Goal: Transaction & Acquisition: Purchase product/service

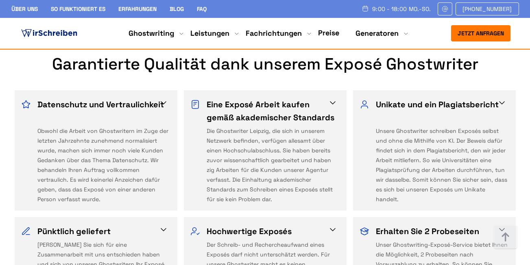
scroll to position [529, 0]
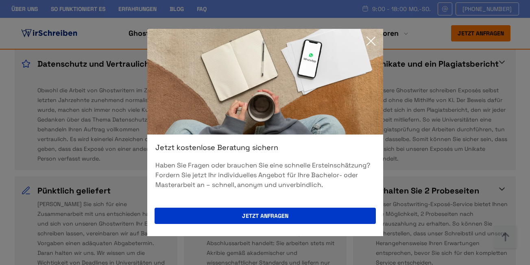
click at [372, 42] on icon at bounding box center [371, 41] width 16 height 16
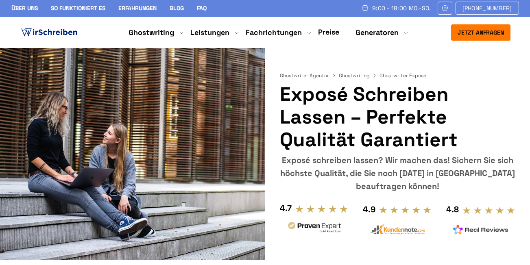
scroll to position [0, 0]
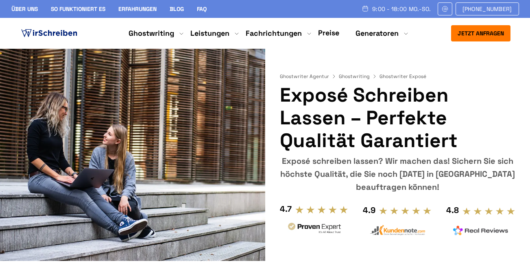
click at [335, 33] on link "Preise" at bounding box center [328, 32] width 21 height 9
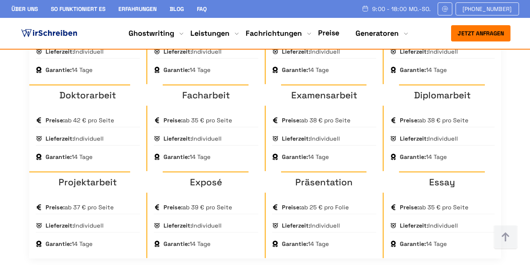
scroll to position [1302, 0]
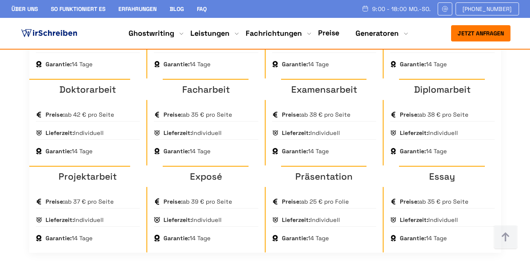
click at [207, 171] on link "Exposé" at bounding box center [206, 177] width 32 height 12
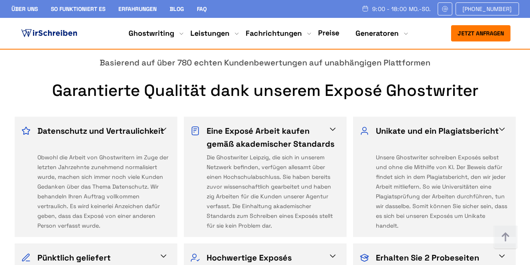
scroll to position [407, 0]
